Goal: Connect with others: Establish contact or relationships with other users

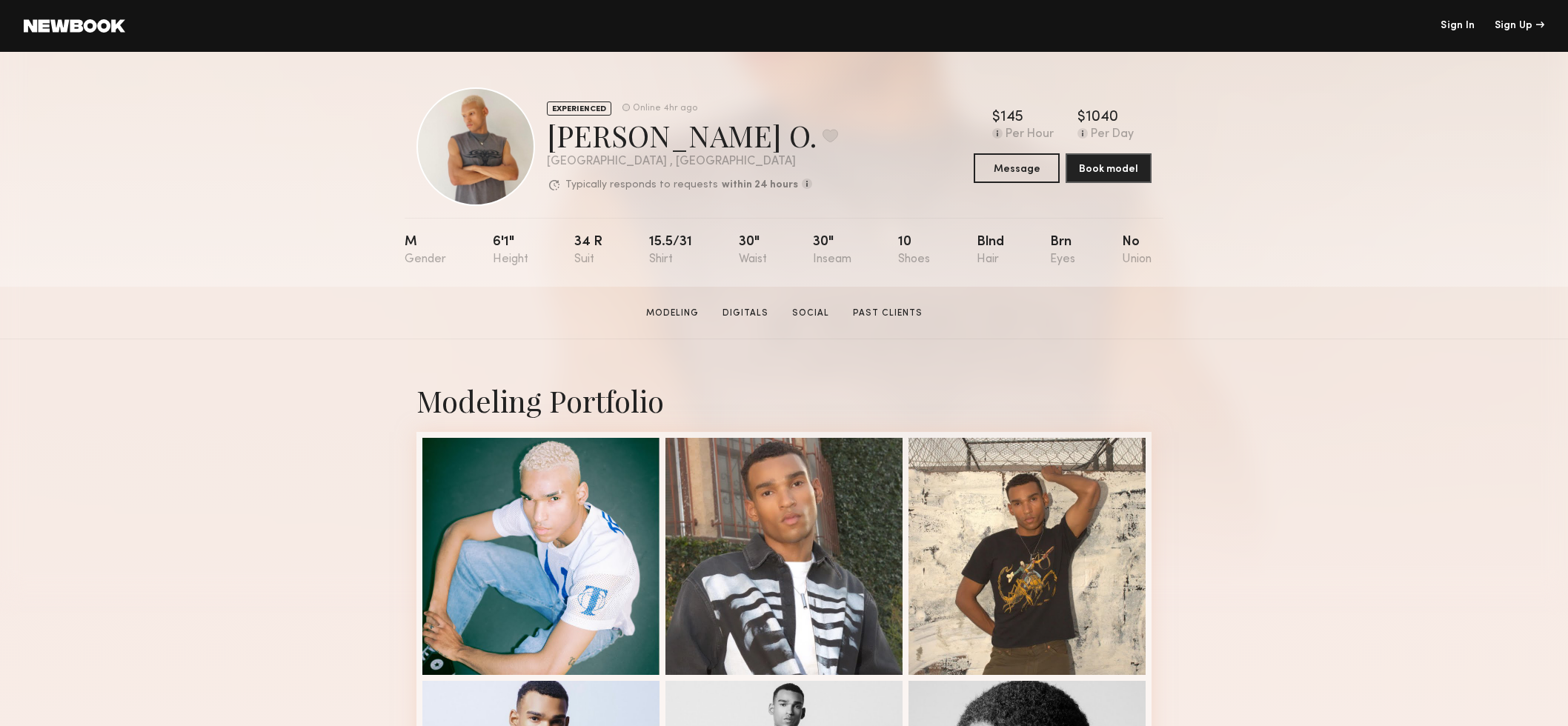
click at [1454, 25] on link "Sign In" at bounding box center [1457, 26] width 34 height 10
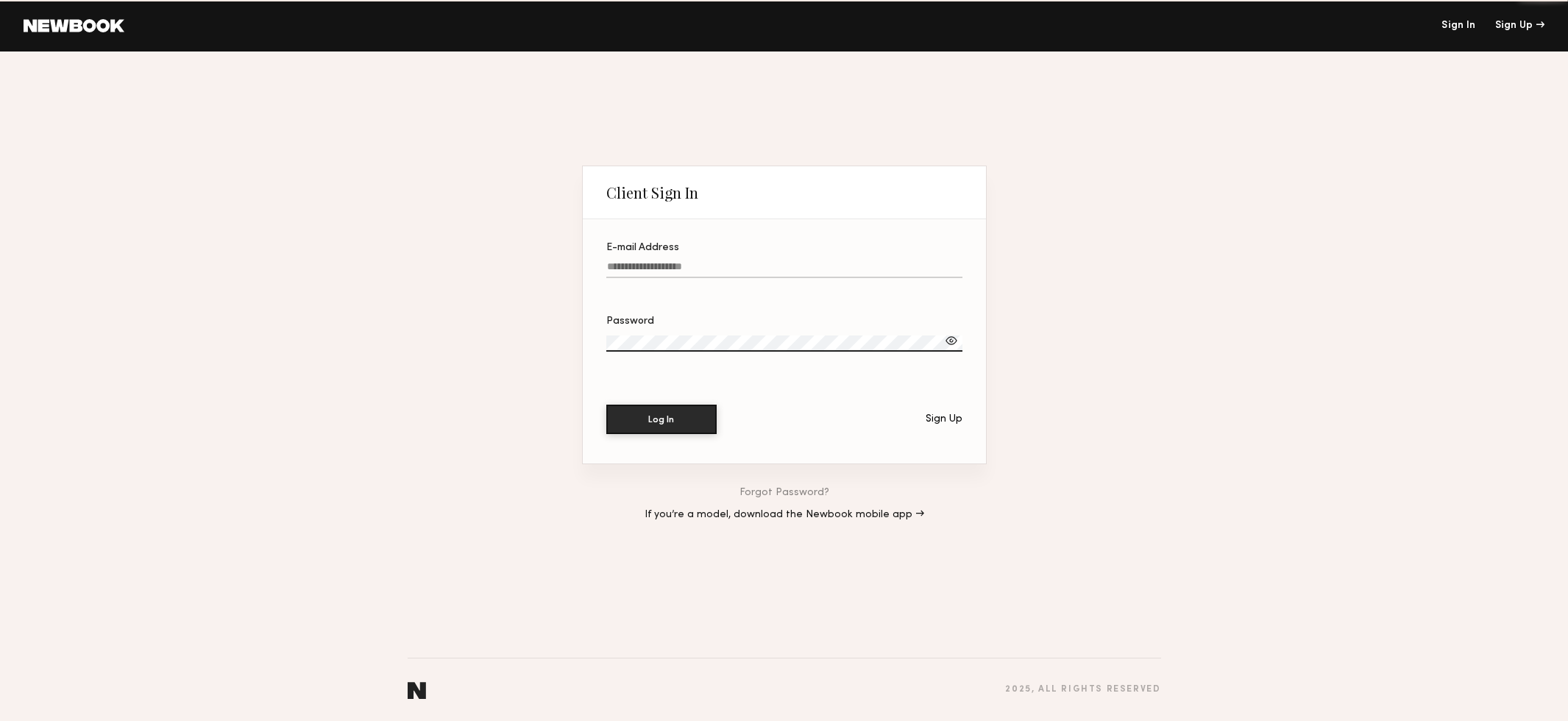
type input "**********"
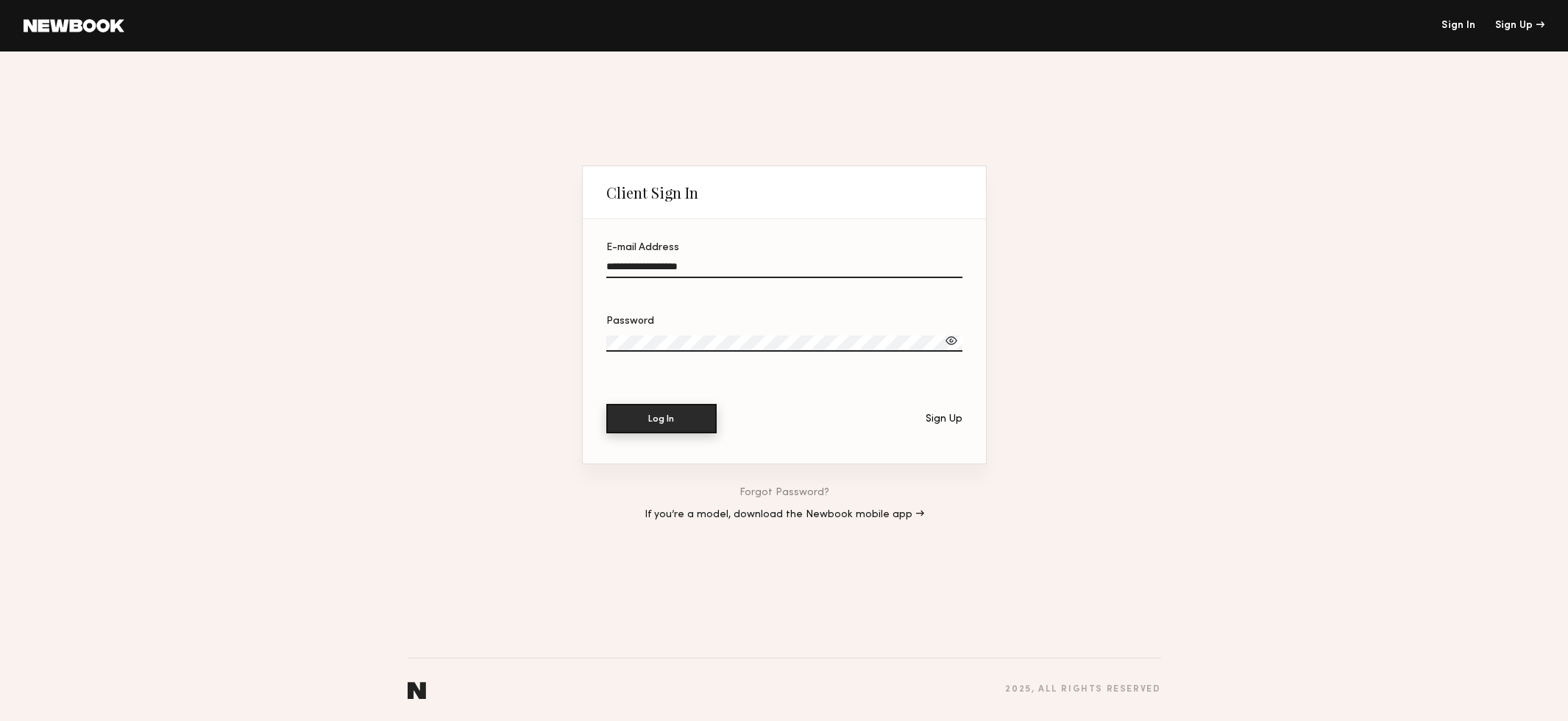
click at [666, 418] on button "Log In" at bounding box center [661, 419] width 110 height 29
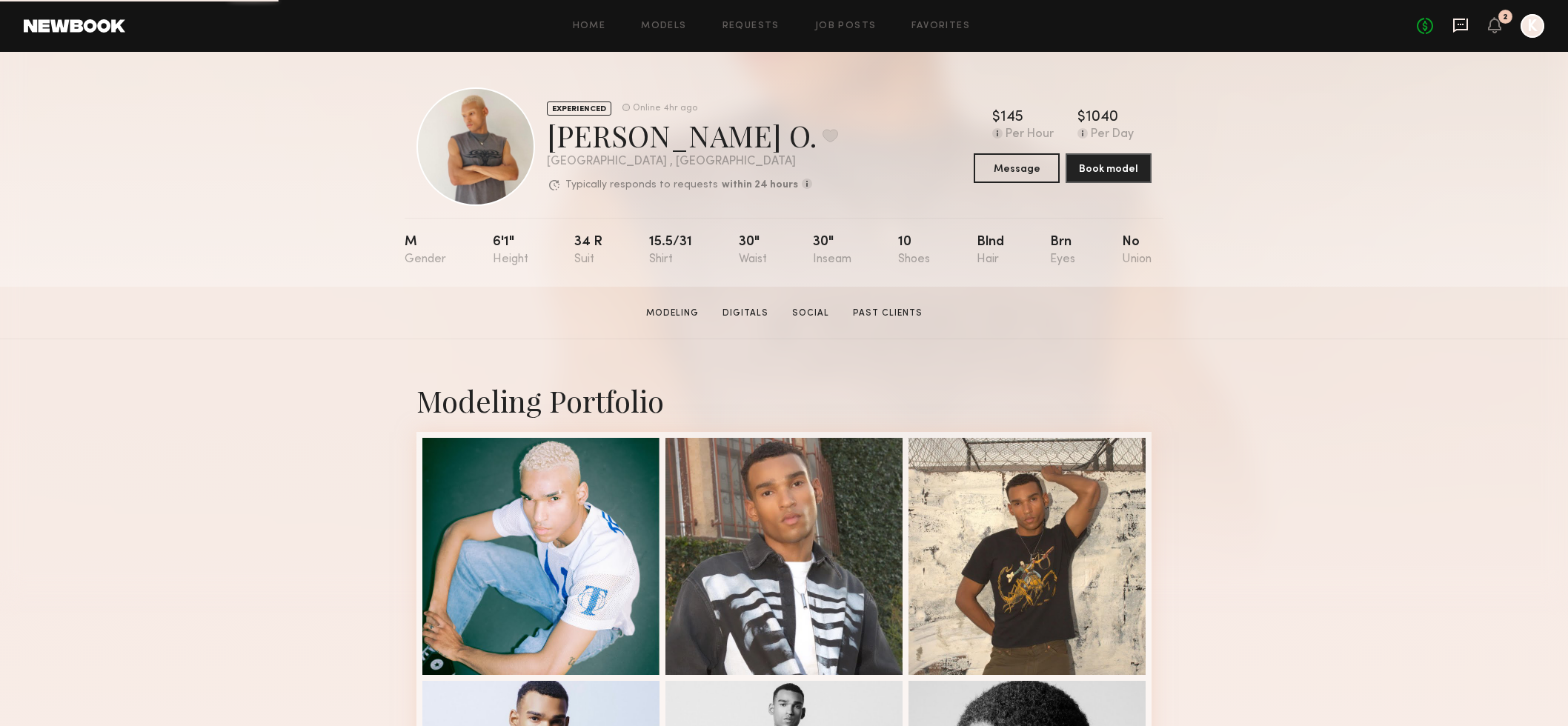
click at [1458, 21] on icon at bounding box center [1461, 26] width 16 height 16
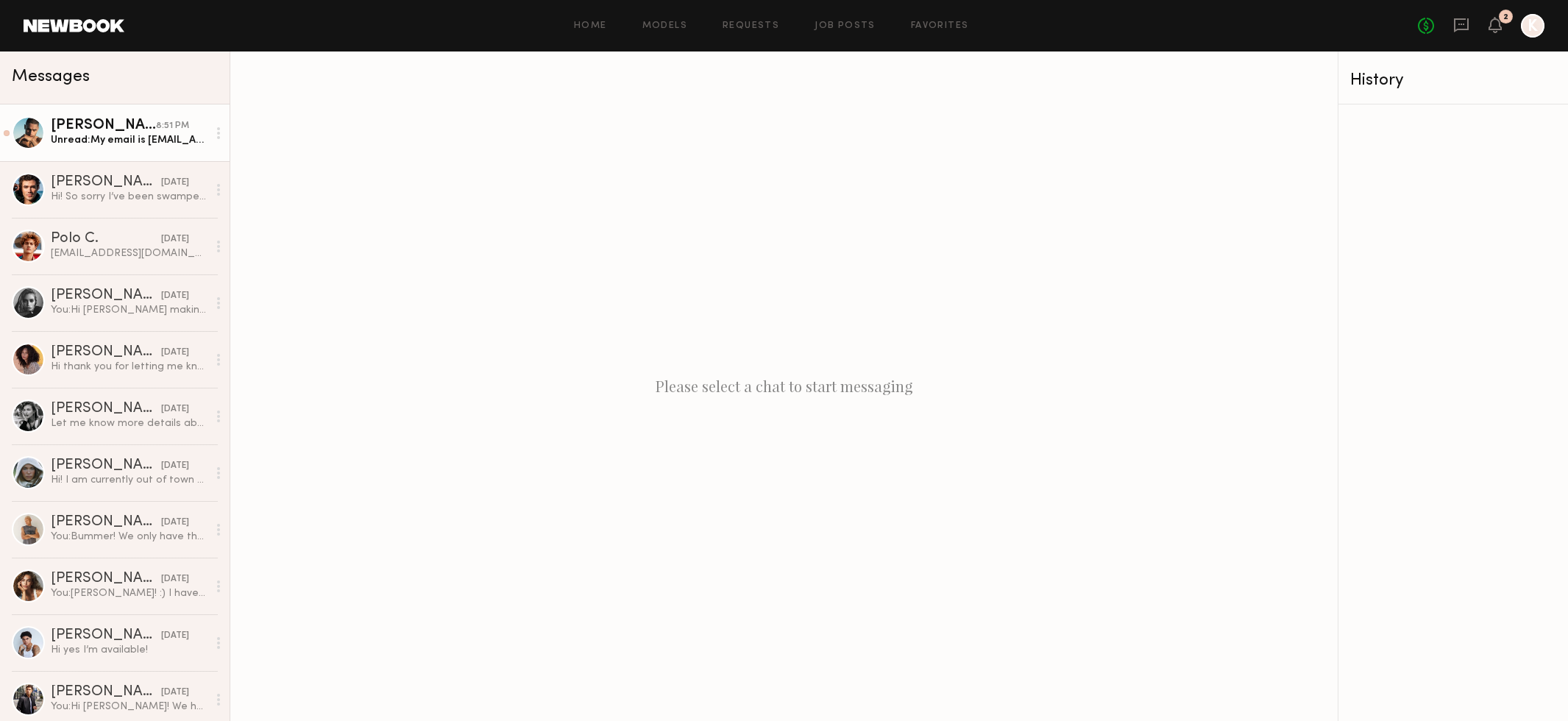
click at [79, 140] on div "Unread: My email is ryanklarenbach@yahoo.com" at bounding box center [129, 140] width 156 height 14
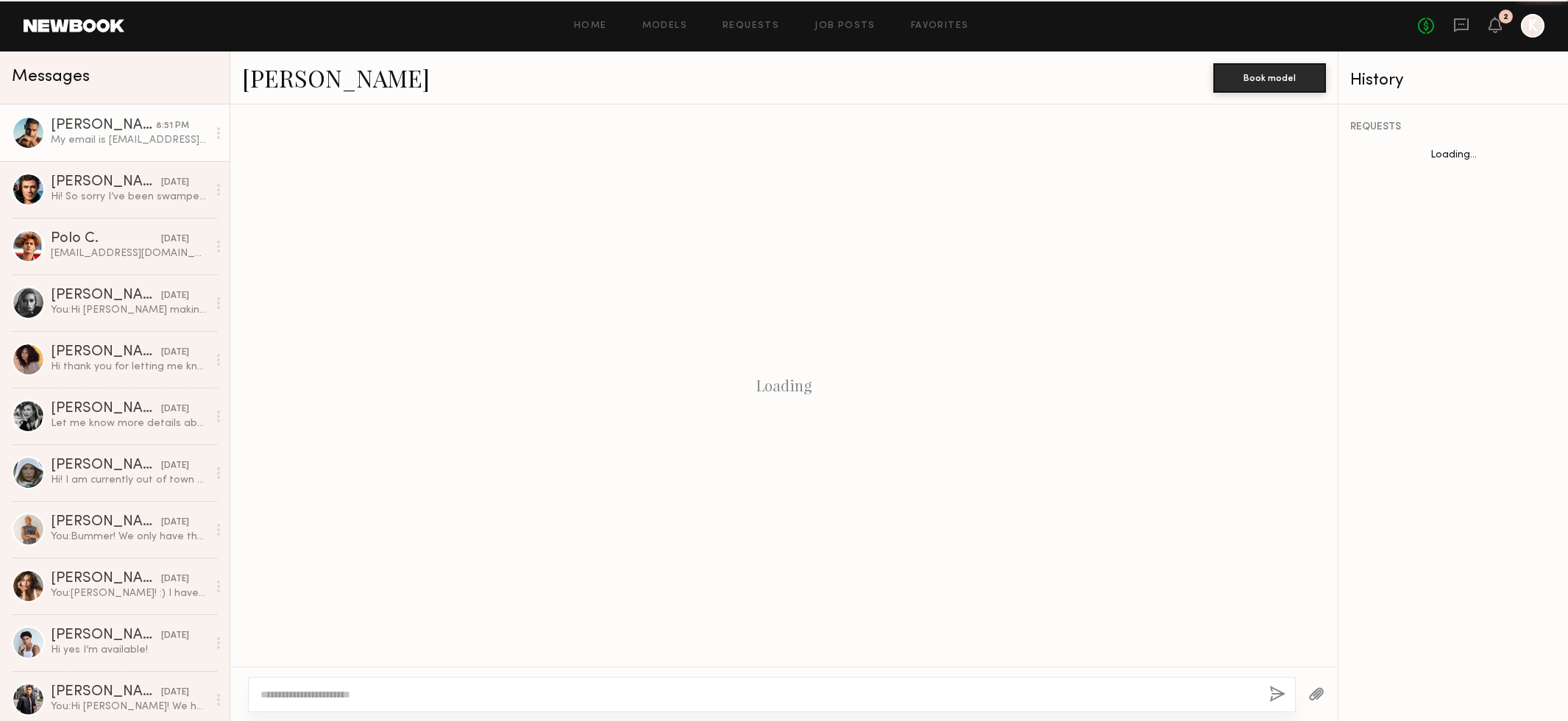
scroll to position [849, 0]
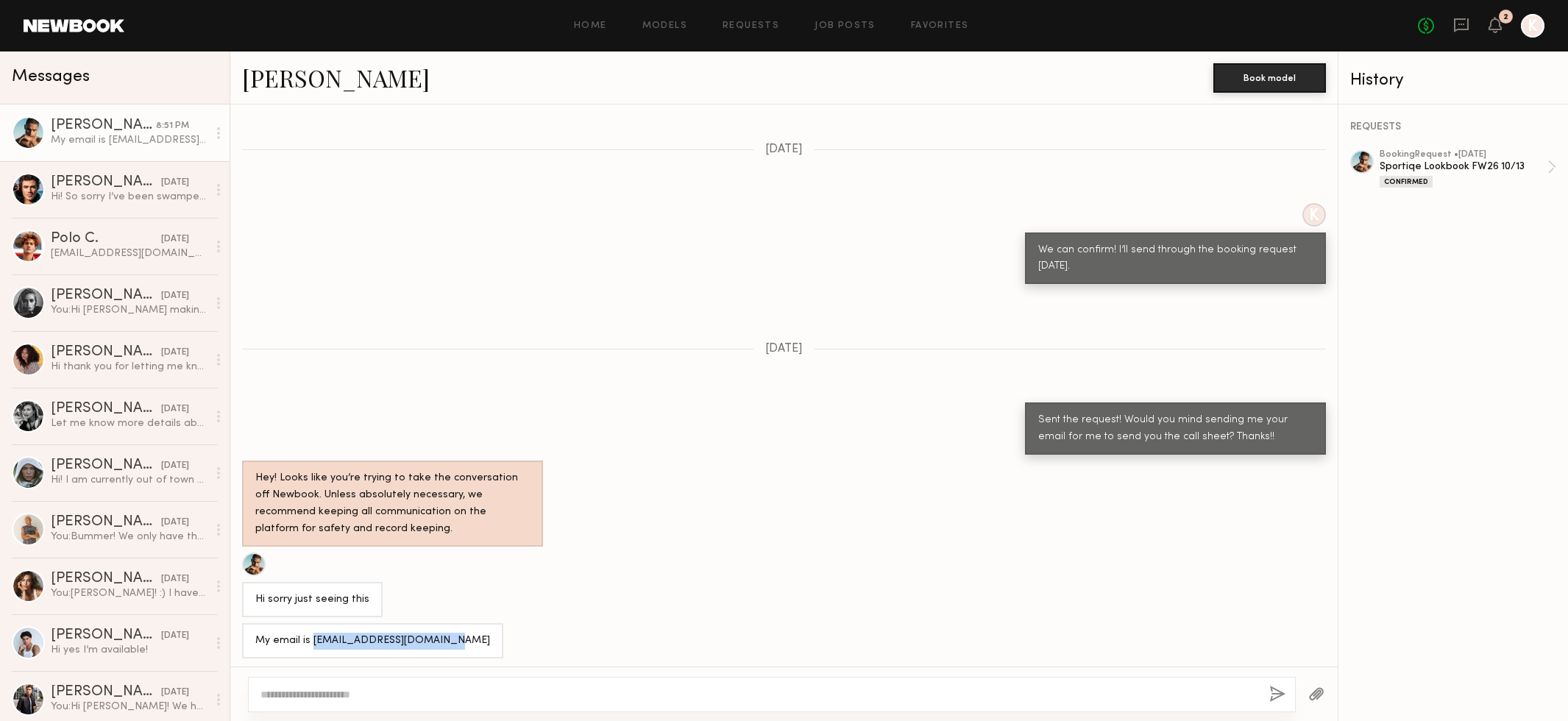
drag, startPoint x: 310, startPoint y: 636, endPoint x: 446, endPoint y: 636, distance: 136.0
click at [446, 636] on div "My email is [EMAIL_ADDRESS][DOMAIN_NAME]" at bounding box center [372, 641] width 261 height 35
copy div "ryanklarenbach@yahoo.com"
click at [1459, 161] on div "Sportiqe Lookbook FW26 10/13" at bounding box center [1463, 166] width 168 height 14
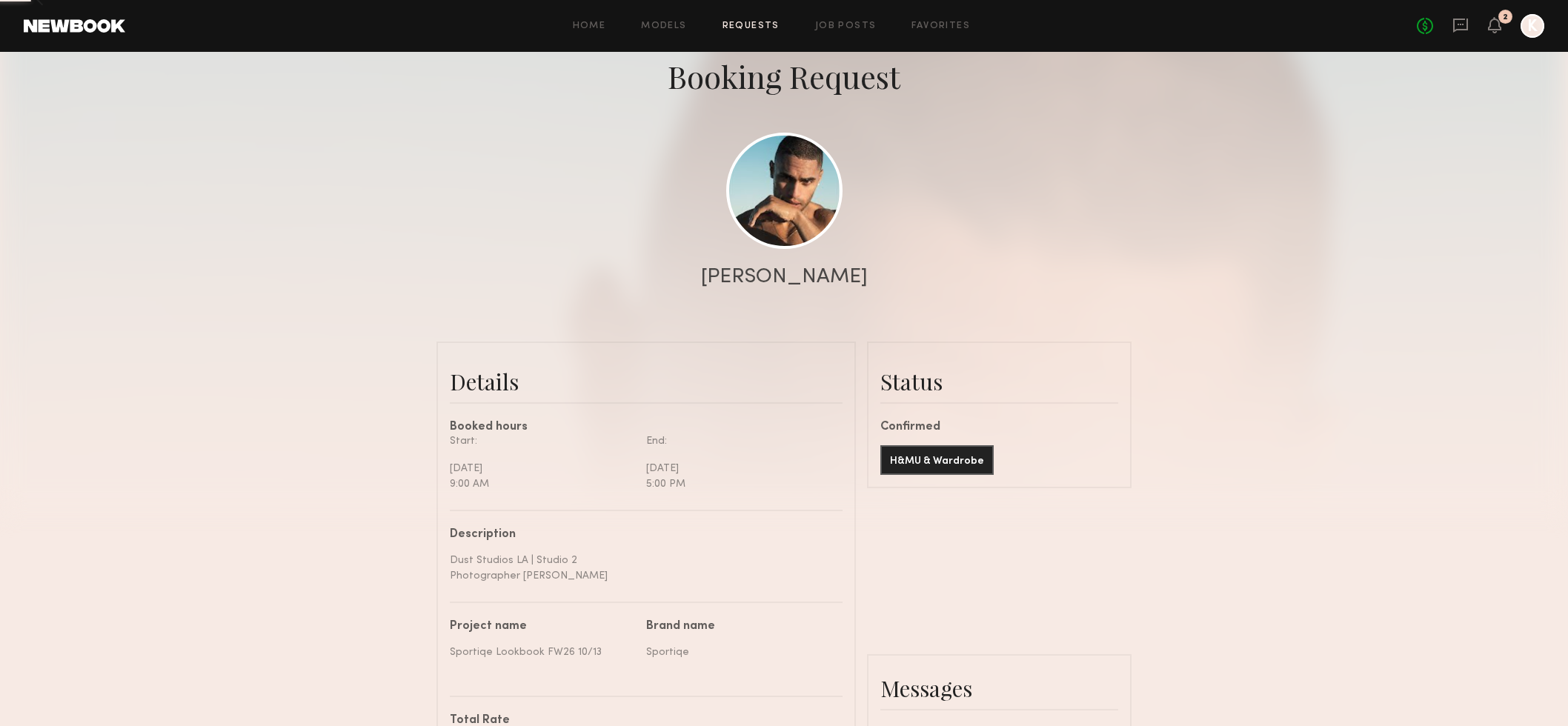
scroll to position [83, 0]
